Goal: Information Seeking & Learning: Learn about a topic

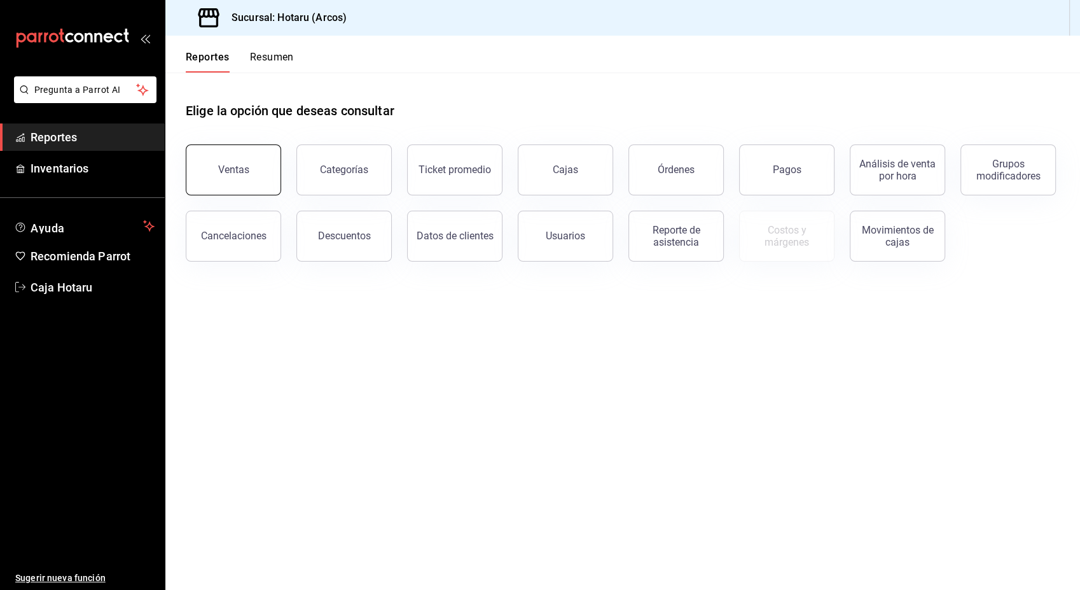
click at [230, 170] on div "Ventas" at bounding box center [233, 169] width 31 height 12
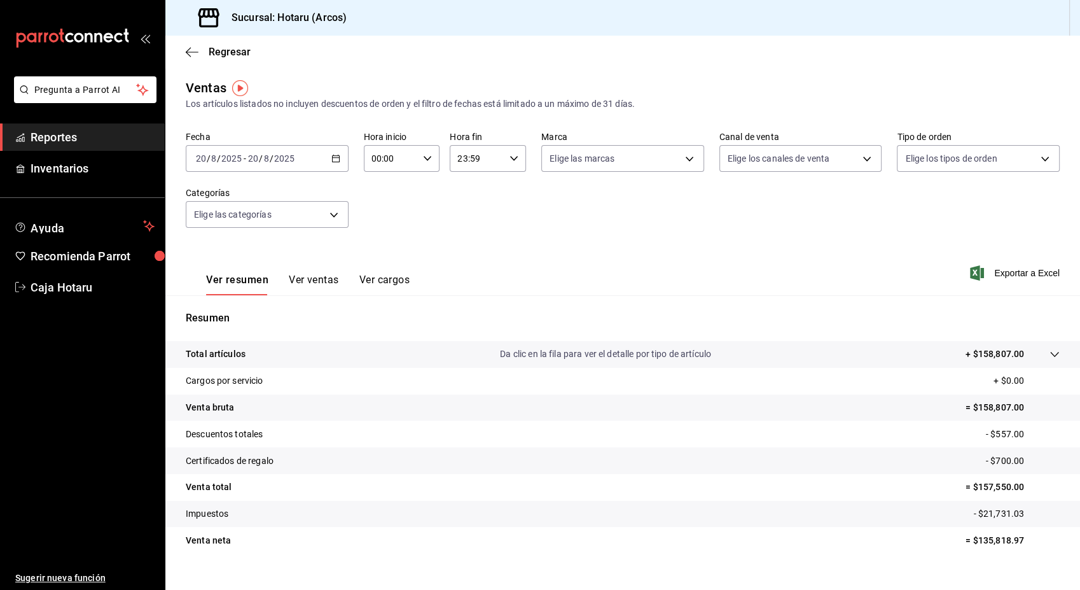
click at [335, 161] on icon "button" at bounding box center [335, 158] width 9 height 9
click at [238, 312] on span "Rango de fechas" at bounding box center [246, 311] width 99 height 13
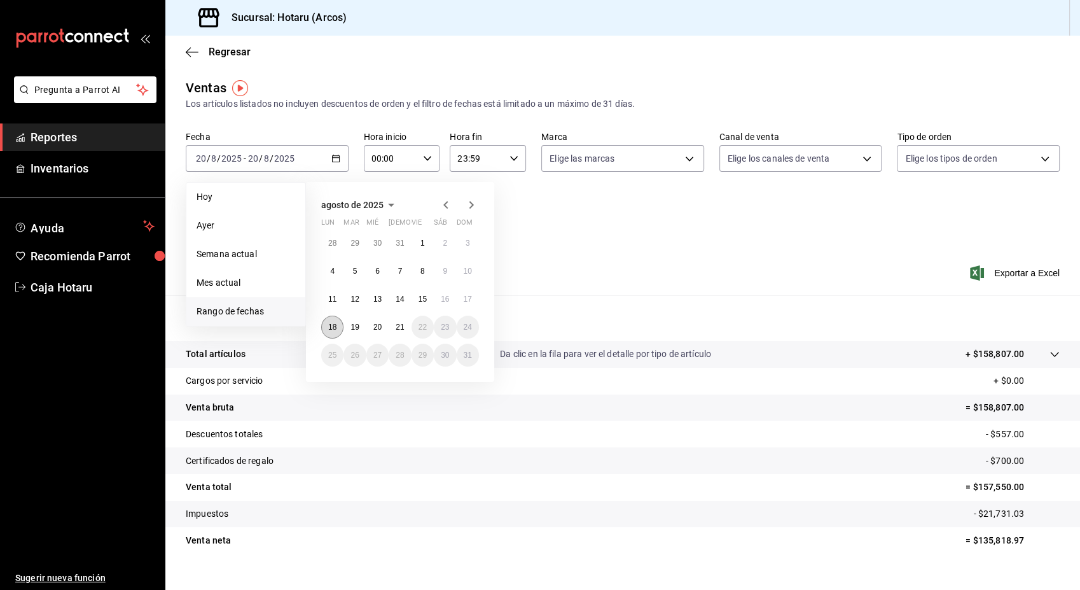
click at [337, 331] on button "18" at bounding box center [332, 327] width 22 height 23
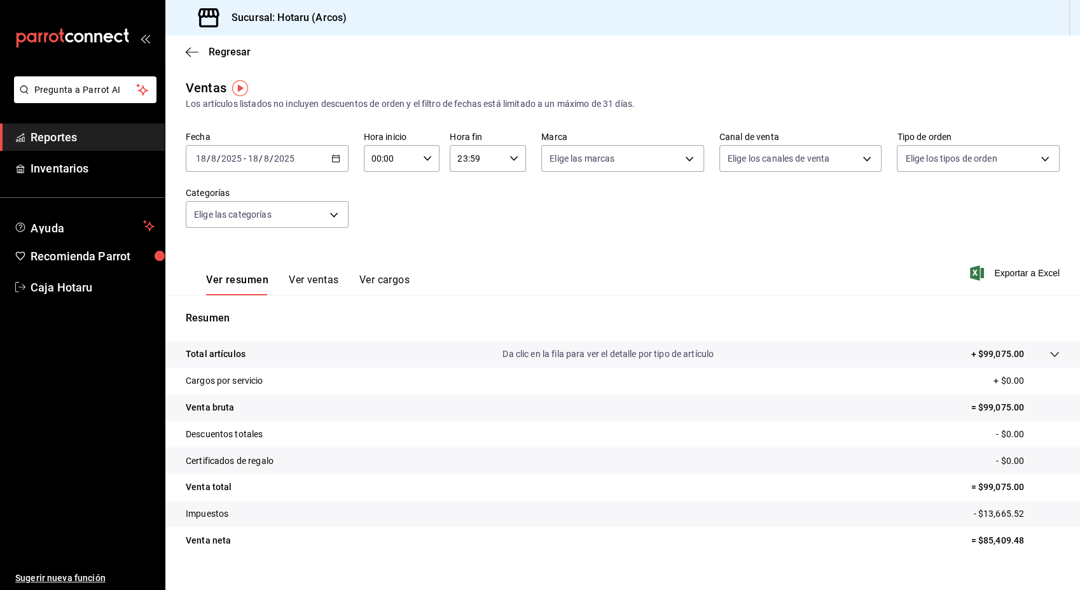
click at [423, 155] on icon "button" at bounding box center [427, 158] width 9 height 9
click at [377, 254] on button "05" at bounding box center [380, 260] width 32 height 25
type input "05:00"
click at [579, 221] on div at bounding box center [540, 295] width 1080 height 590
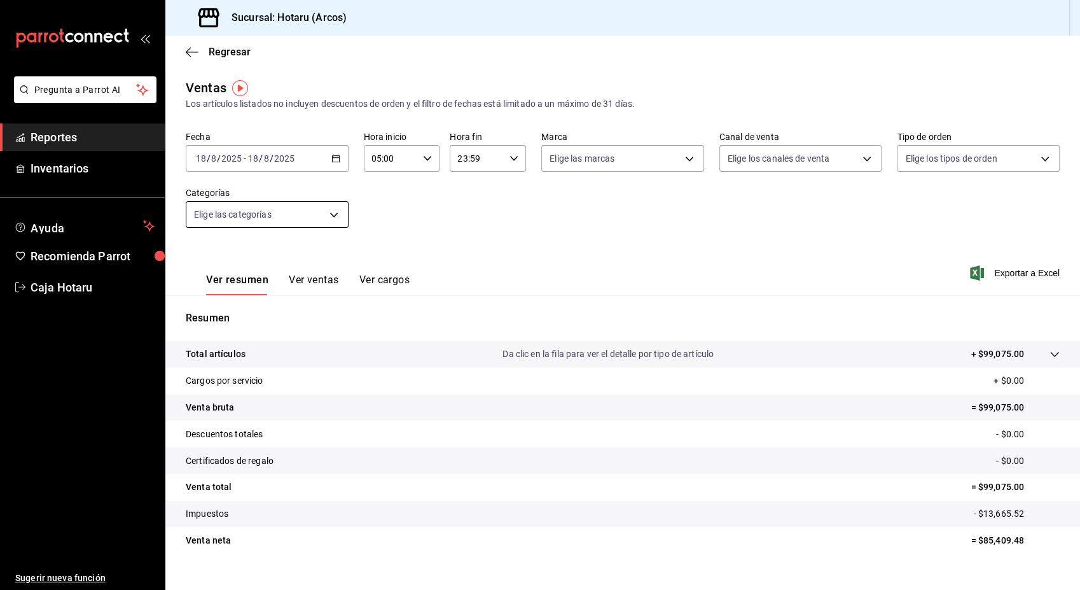
click at [333, 215] on body "Pregunta a Parrot AI Reportes Inventarios Ayuda Recomienda Parrot Caja Hotaru S…" at bounding box center [540, 295] width 1080 height 590
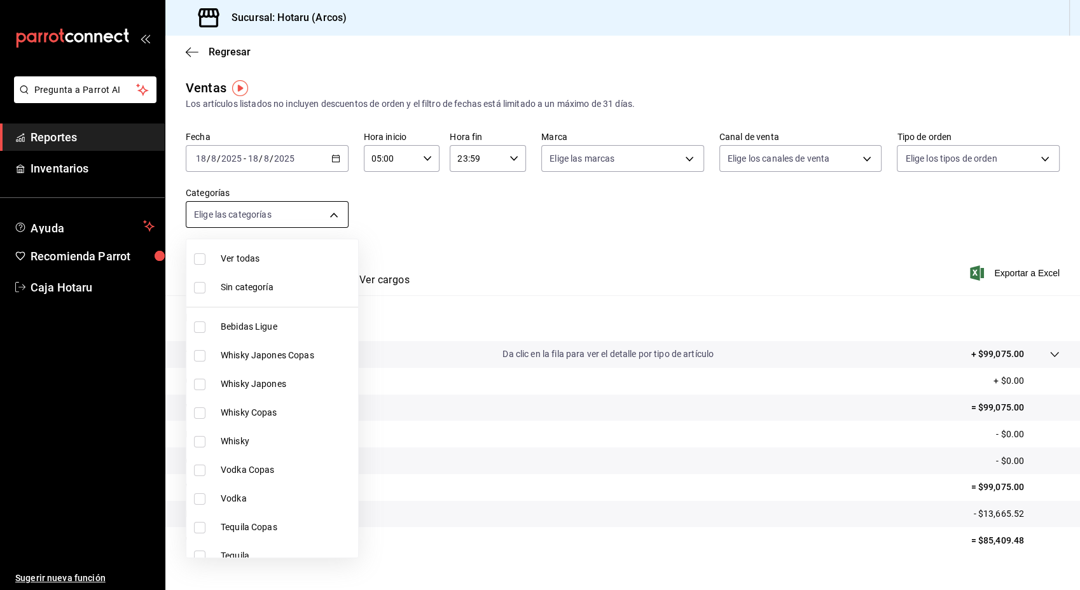
click at [333, 215] on div at bounding box center [540, 295] width 1080 height 590
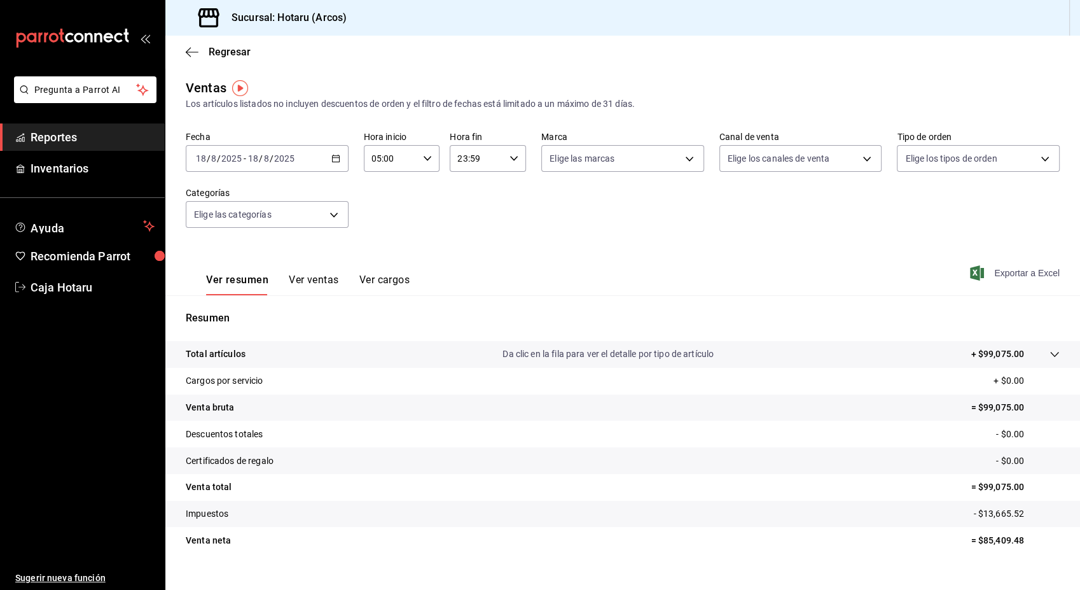
click at [987, 268] on span "Exportar a Excel" at bounding box center [1016, 272] width 87 height 15
click at [50, 135] on span "Reportes" at bounding box center [93, 137] width 124 height 17
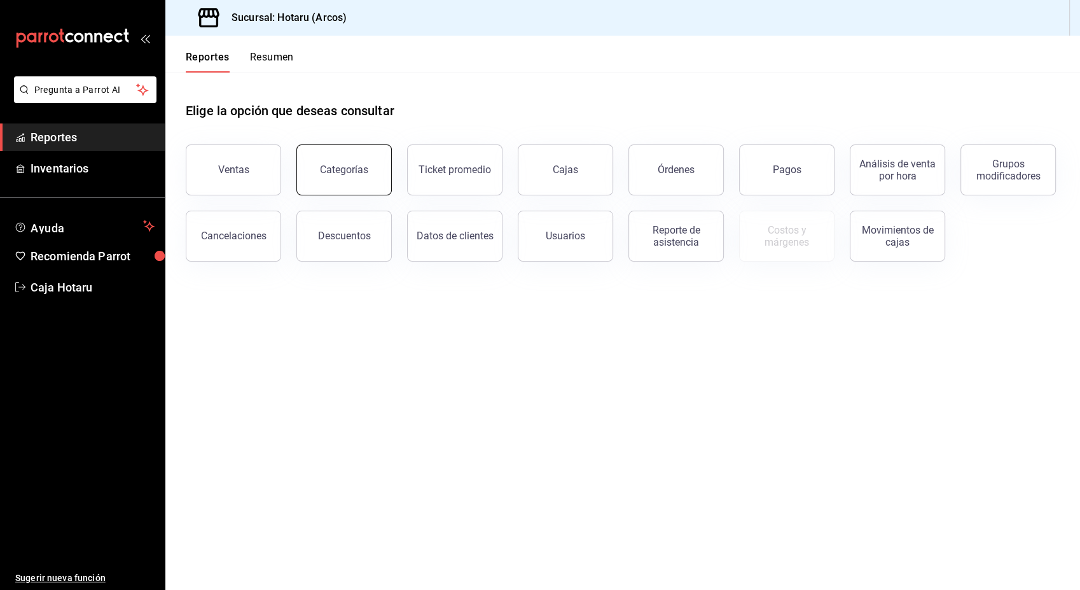
click at [362, 165] on div "Categorías" at bounding box center [344, 169] width 48 height 12
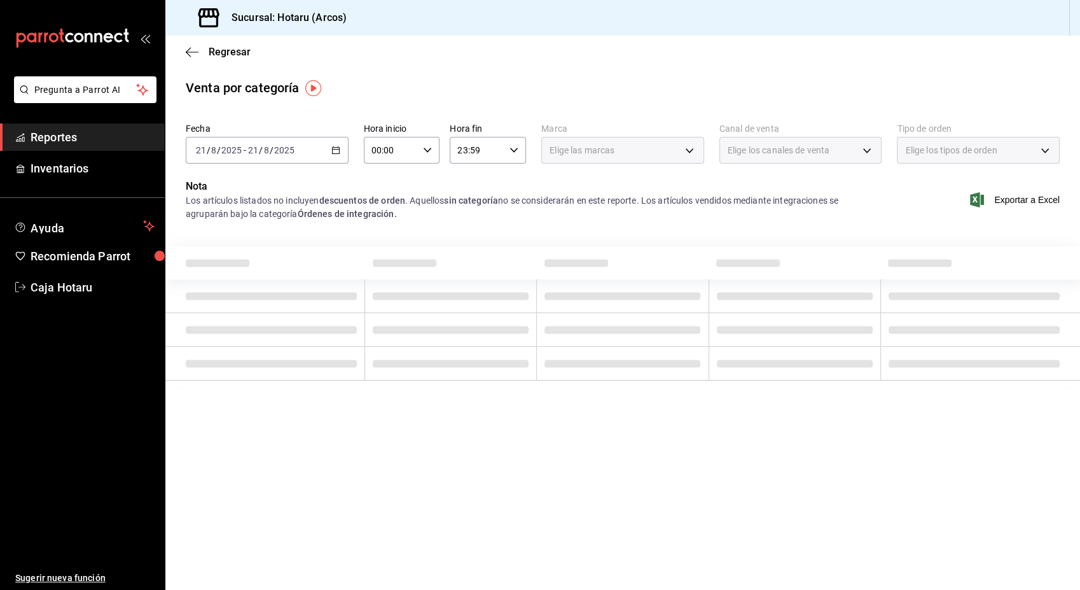
click at [343, 150] on div "[DATE] [DATE] - [DATE] [DATE]" at bounding box center [267, 150] width 163 height 27
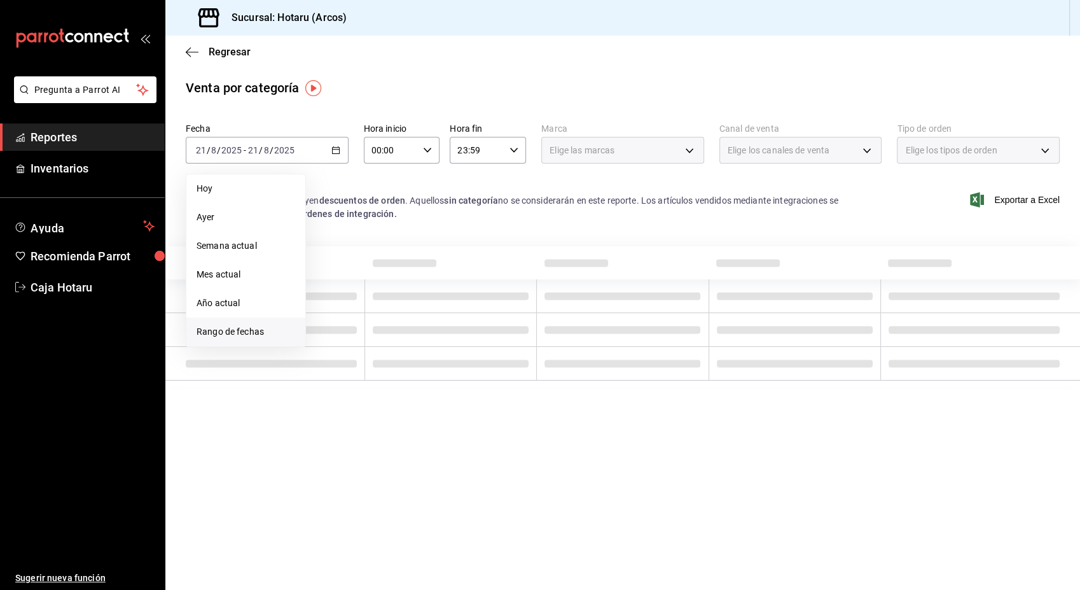
click at [239, 333] on span "Rango de fechas" at bounding box center [246, 331] width 99 height 13
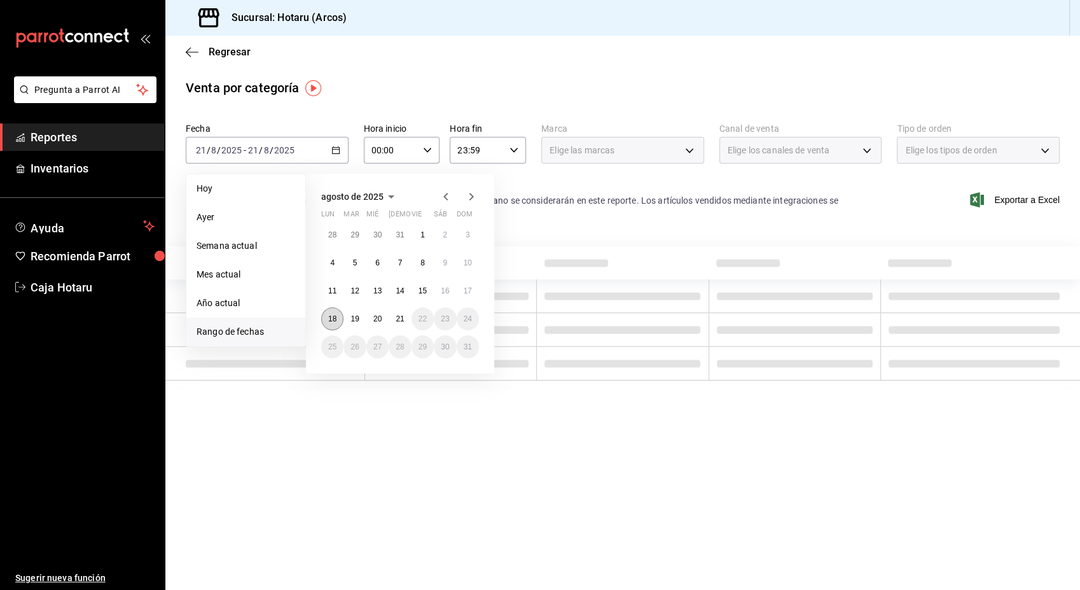
click at [336, 320] on abbr "18" at bounding box center [332, 318] width 8 height 9
click at [531, 181] on p "Nota" at bounding box center [534, 186] width 696 height 15
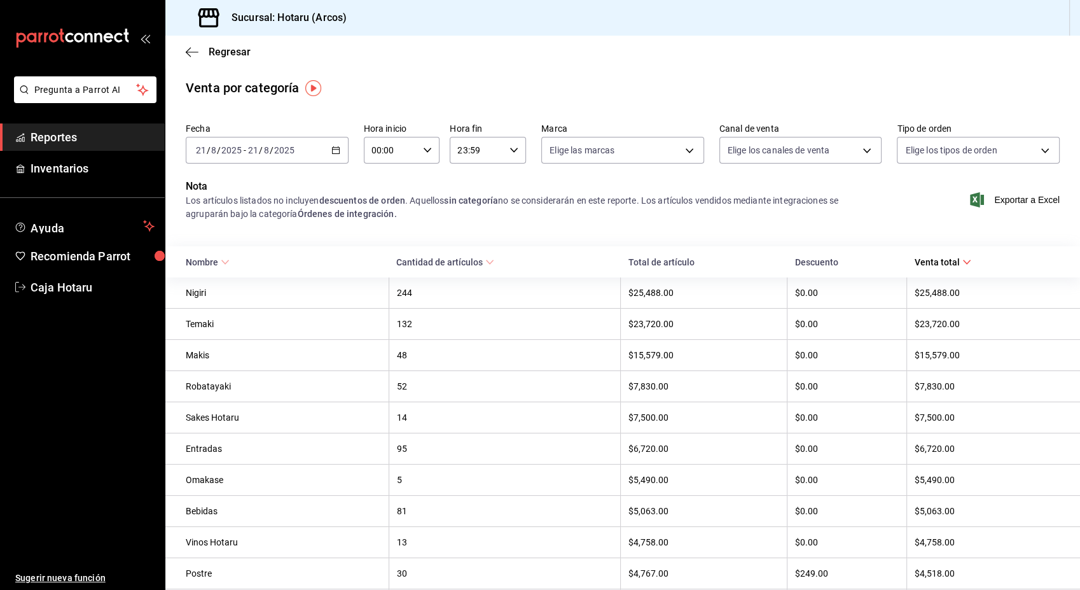
click at [424, 150] on \(Stroke\) "button" at bounding box center [428, 150] width 8 height 4
click at [380, 221] on span "05" at bounding box center [380, 224] width 17 height 10
click at [510, 224] on div at bounding box center [540, 295] width 1080 height 590
click at [331, 149] on icon "button" at bounding box center [335, 150] width 9 height 9
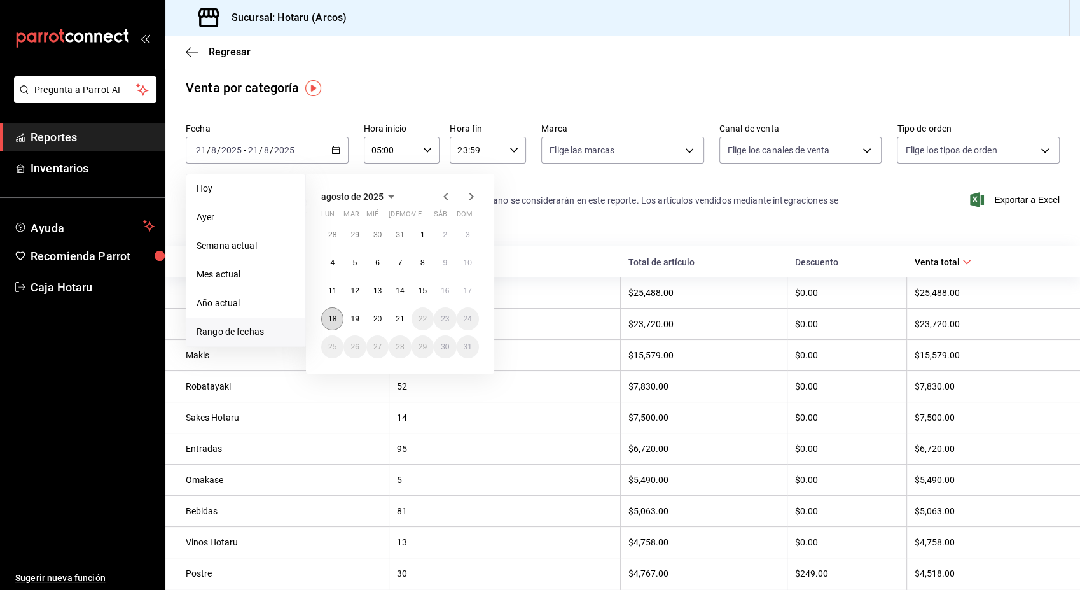
click at [337, 324] on button "18" at bounding box center [332, 318] width 22 height 23
click button "18" at bounding box center [332, 318] width 22 height 23
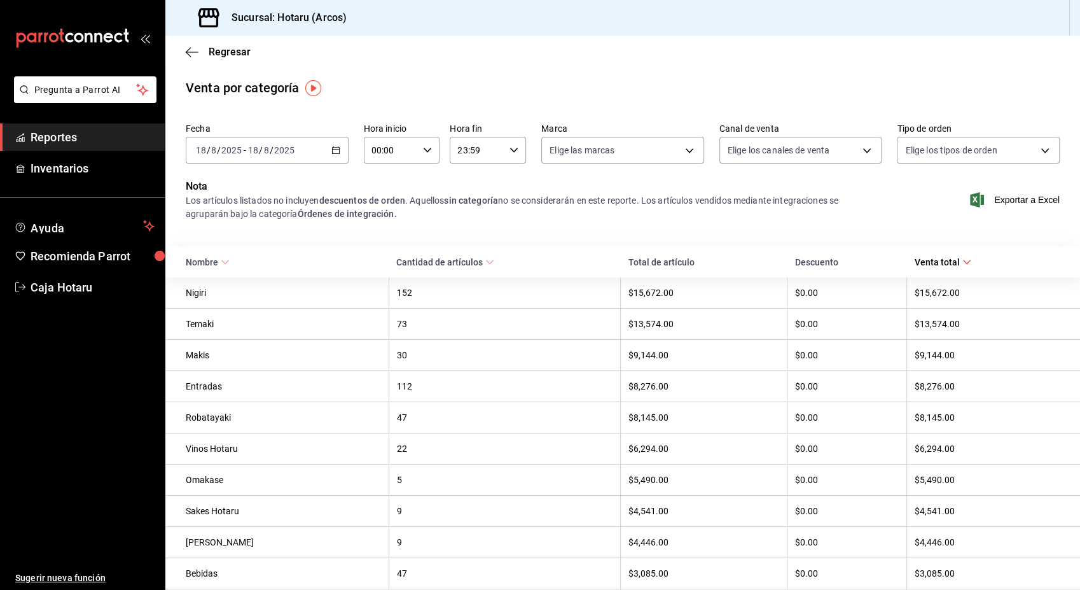
click at [424, 163] on div "00:00 Hora inicio" at bounding box center [402, 150] width 76 height 27
click at [384, 237] on span "05" at bounding box center [380, 240] width 17 height 10
type input "05:00"
click at [494, 234] on div at bounding box center [540, 295] width 1080 height 590
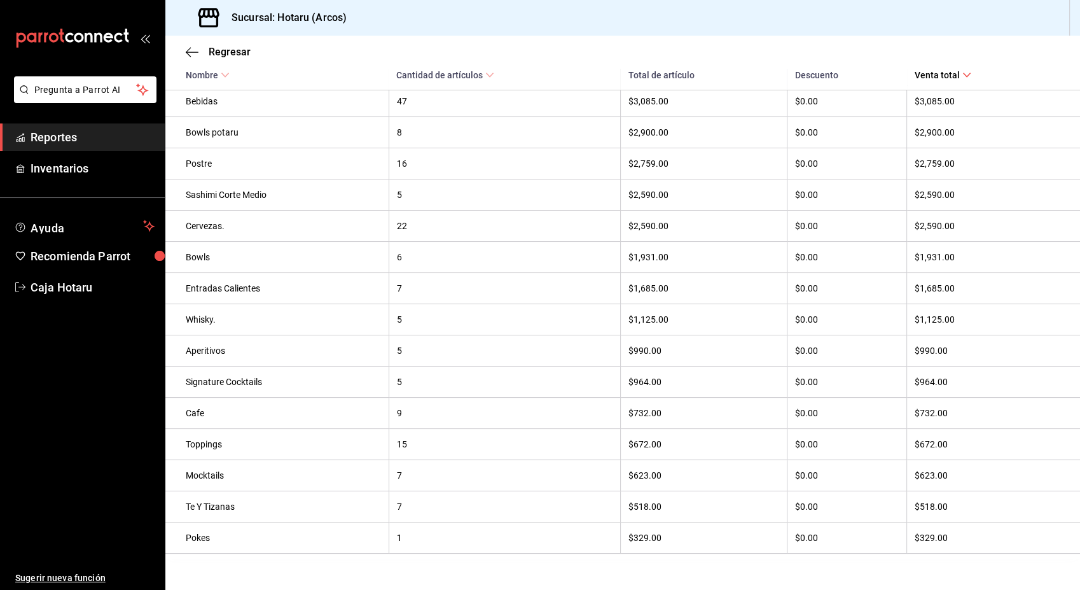
scroll to position [497, 0]
click at [210, 354] on div "Aperitivos" at bounding box center [283, 349] width 195 height 10
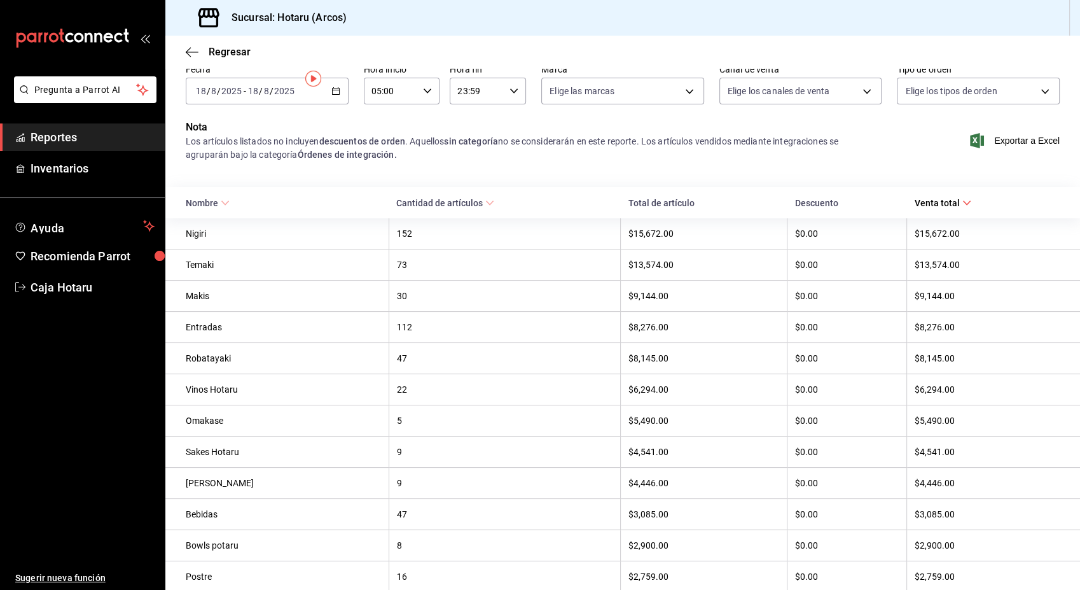
scroll to position [0, 0]
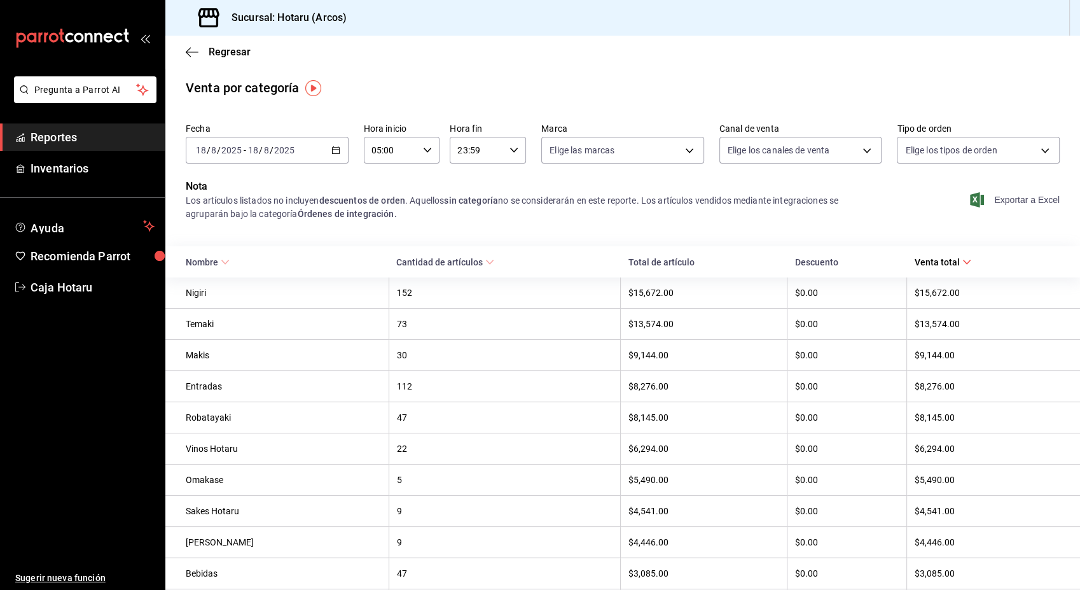
click at [1015, 202] on span "Exportar a Excel" at bounding box center [1016, 199] width 87 height 15
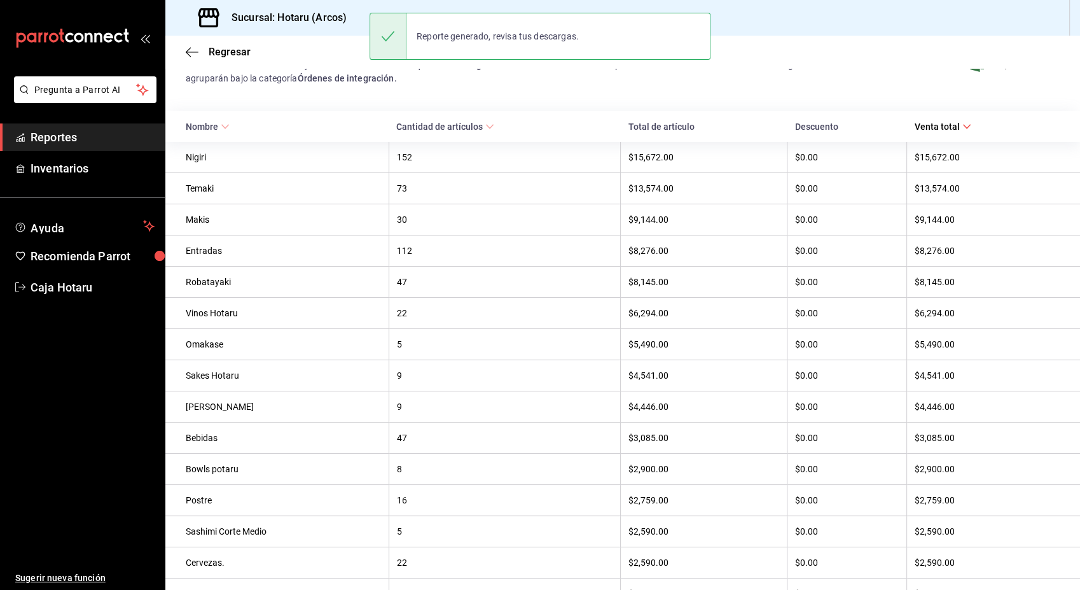
scroll to position [134, 0]
click at [89, 170] on span "Inventarios" at bounding box center [93, 168] width 124 height 17
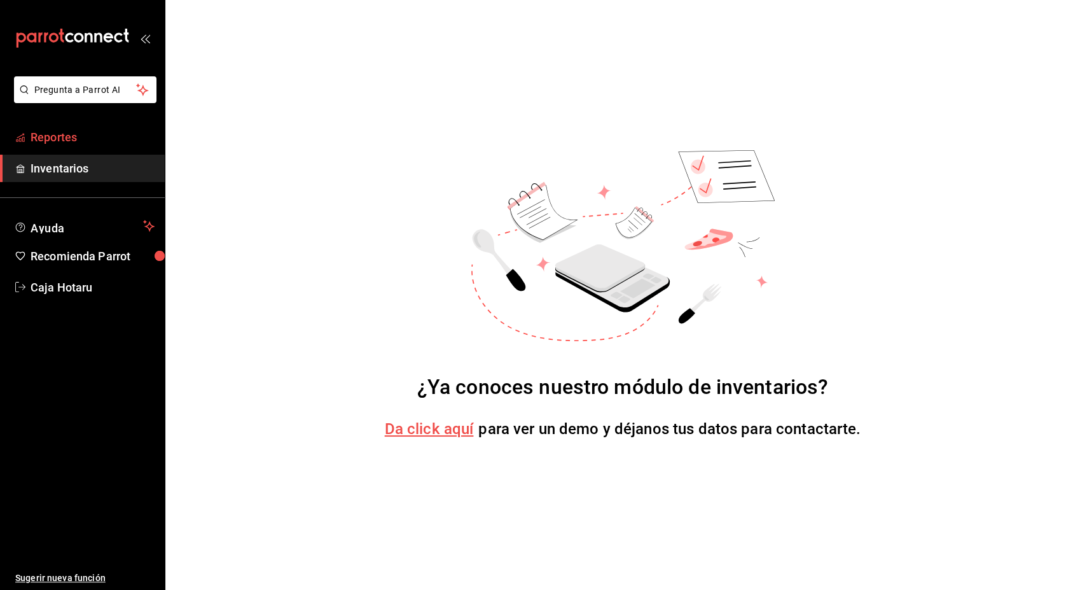
click at [94, 139] on span "Reportes" at bounding box center [93, 137] width 124 height 17
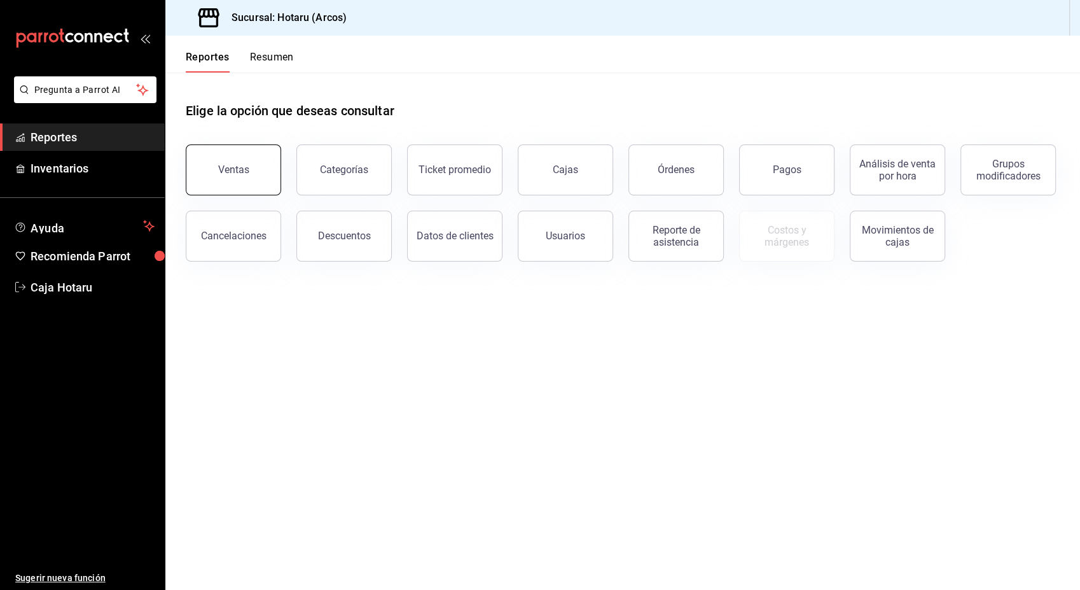
click at [243, 171] on div "Ventas" at bounding box center [233, 169] width 31 height 12
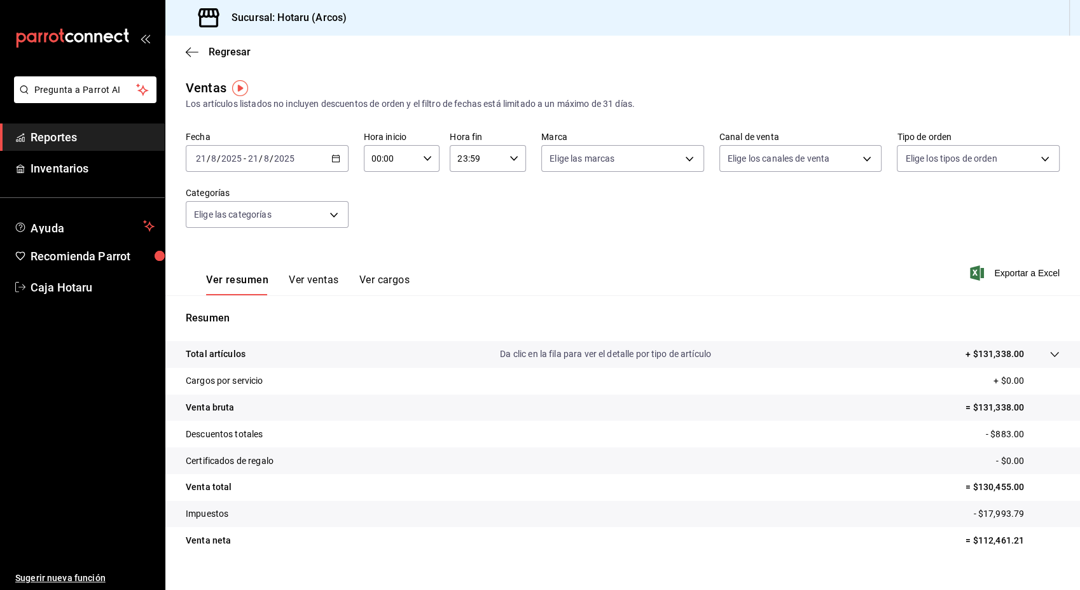
click at [331, 160] on icon "button" at bounding box center [335, 158] width 9 height 9
click at [230, 305] on span "Rango de fechas" at bounding box center [246, 311] width 99 height 13
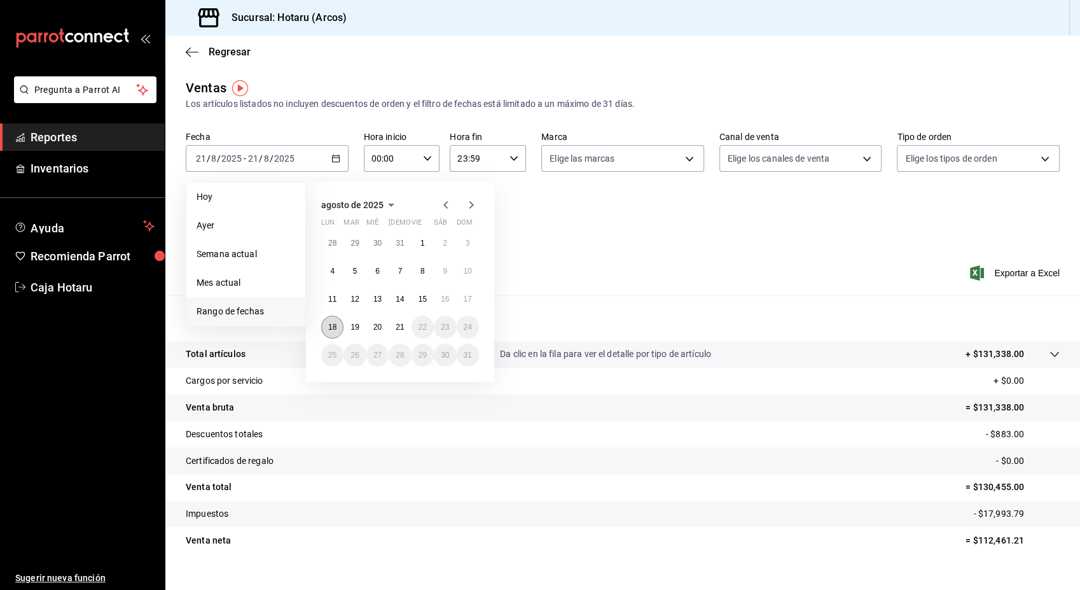
click at [329, 323] on abbr "18" at bounding box center [332, 327] width 8 height 9
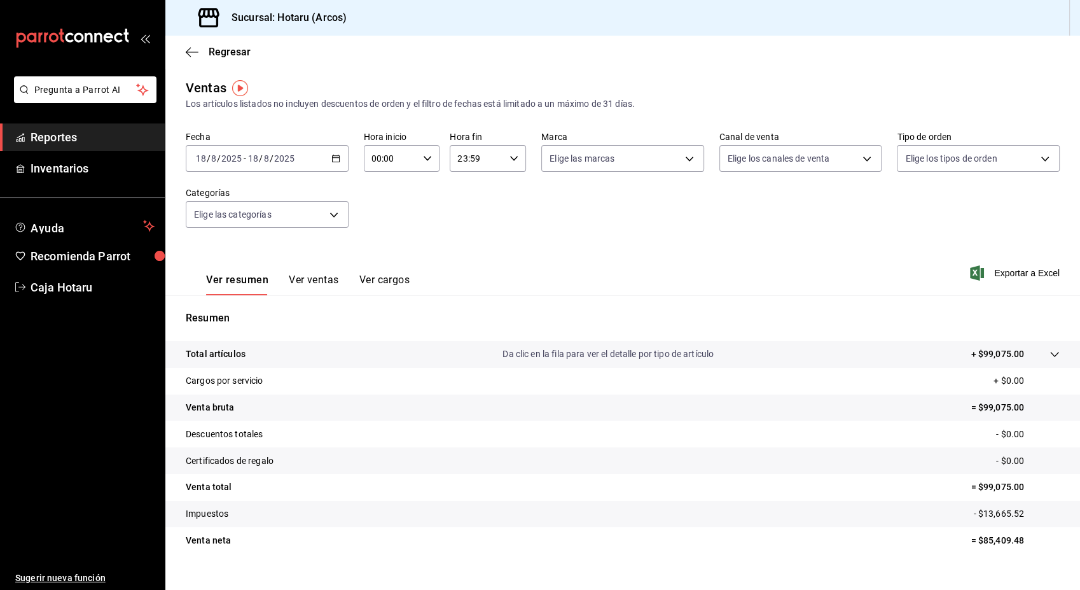
click at [423, 157] on icon "button" at bounding box center [427, 158] width 9 height 9
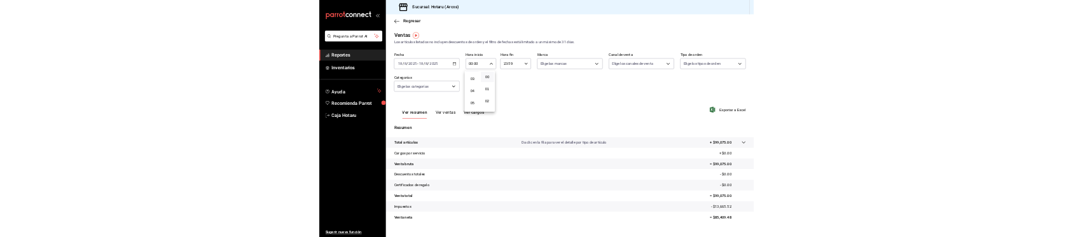
scroll to position [99, 0]
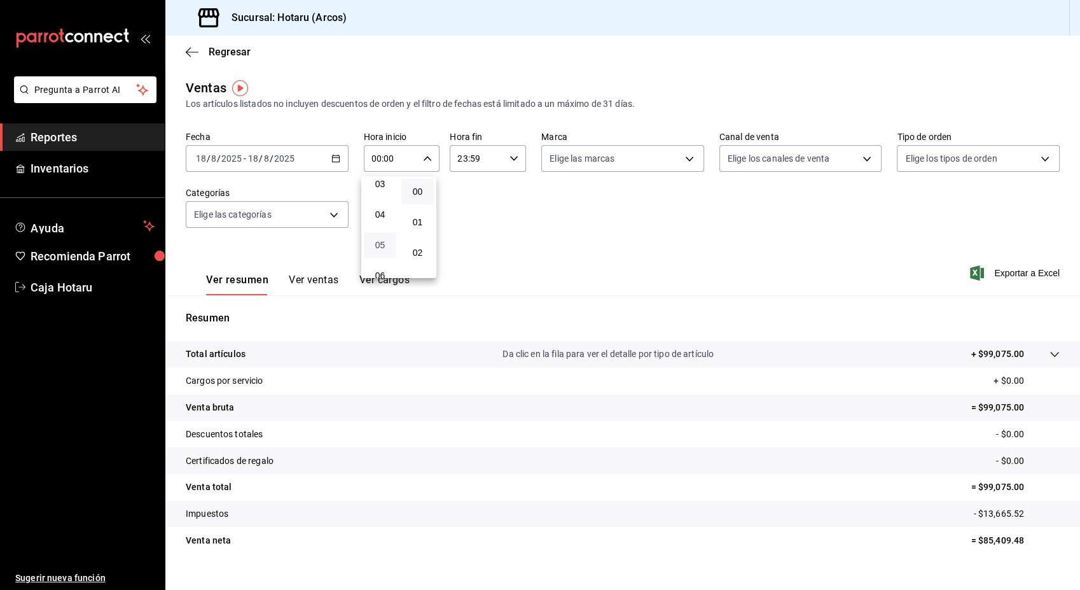
click at [378, 246] on span "05" at bounding box center [380, 245] width 17 height 10
type input "05:00"
click at [494, 229] on div at bounding box center [540, 295] width 1080 height 590
click at [992, 275] on span "Exportar a Excel" at bounding box center [1016, 272] width 87 height 15
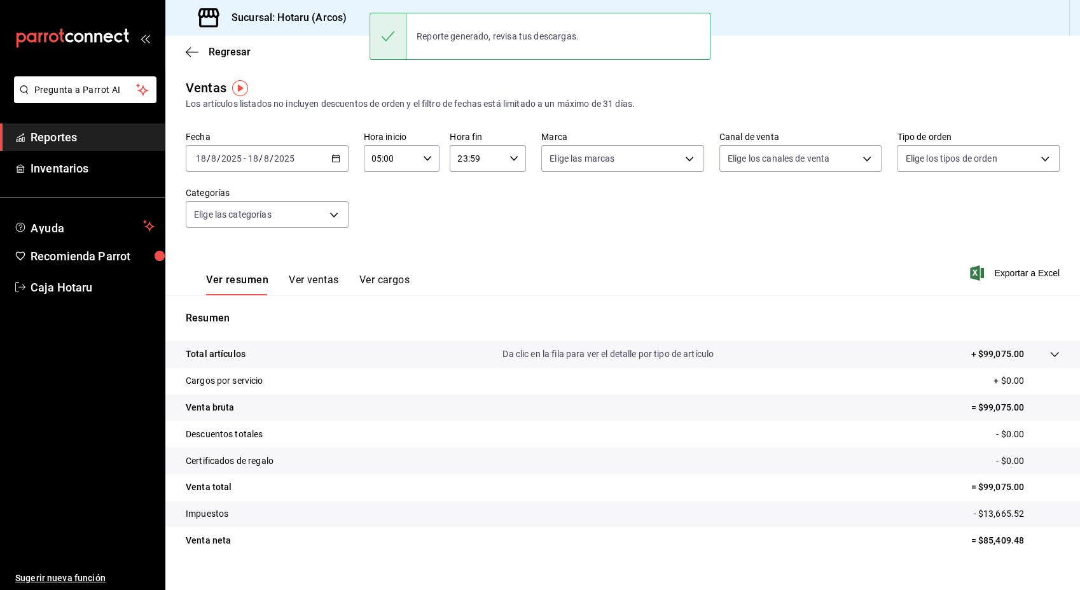
click at [118, 145] on span "Reportes" at bounding box center [93, 137] width 124 height 17
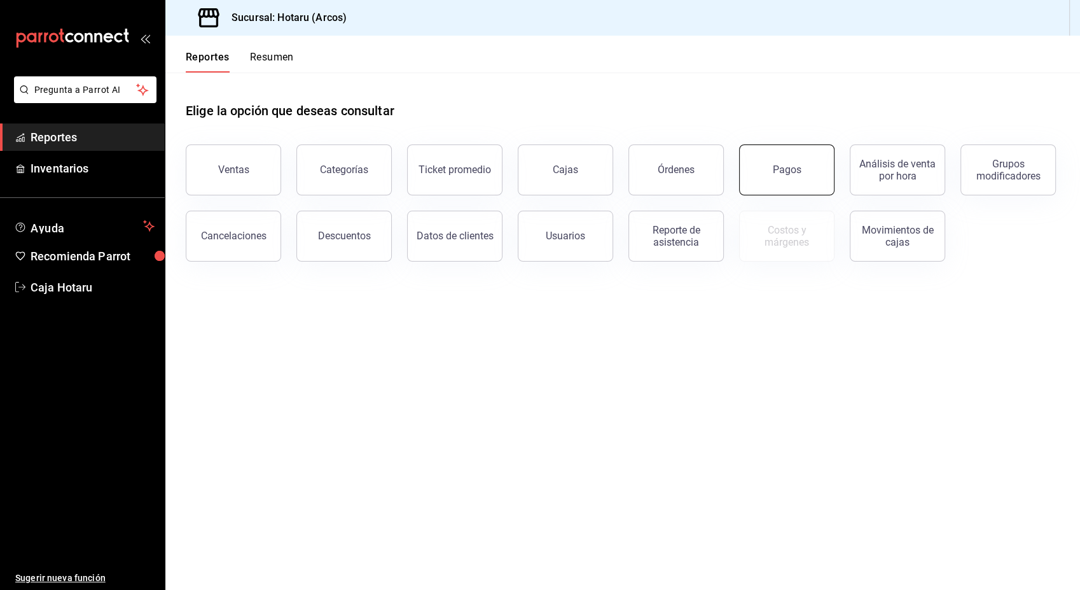
click at [775, 171] on div "Pagos" at bounding box center [787, 169] width 29 height 12
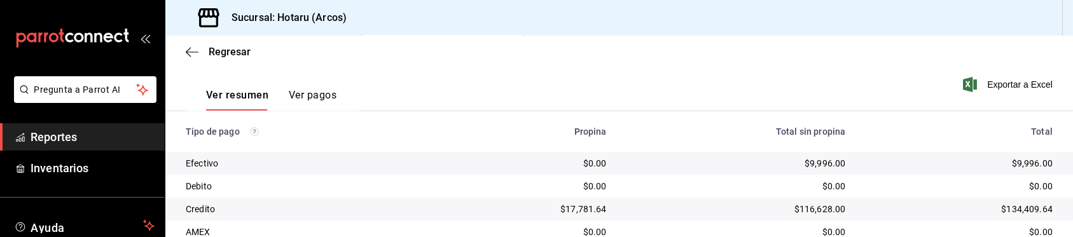
scroll to position [303, 0]
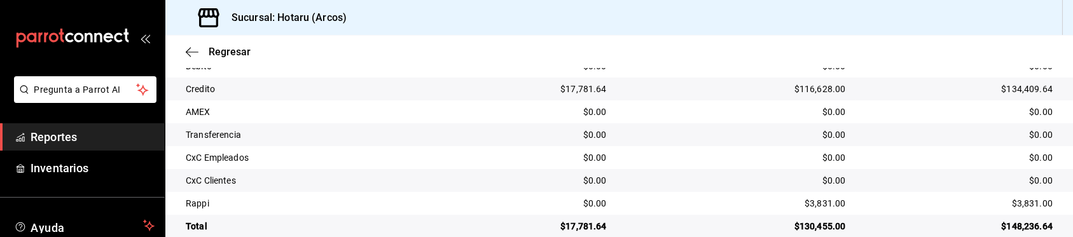
click at [703, 225] on div "$130,455.00" at bounding box center [736, 226] width 219 height 13
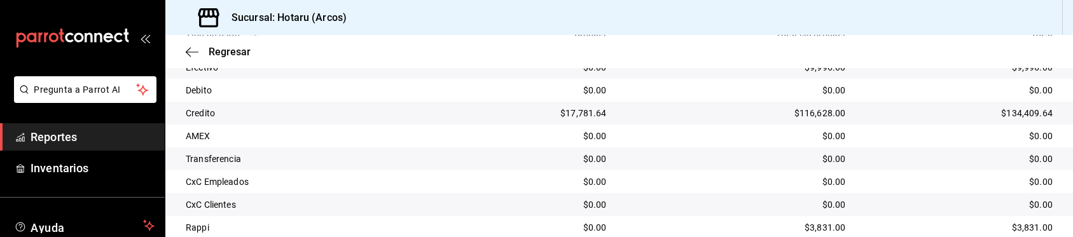
scroll to position [324, 0]
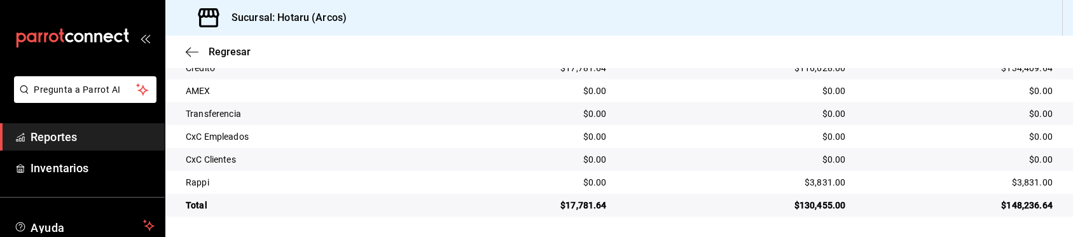
click at [617, 179] on td "$3,831.00" at bounding box center [736, 182] width 239 height 23
